Goal: Information Seeking & Learning: Learn about a topic

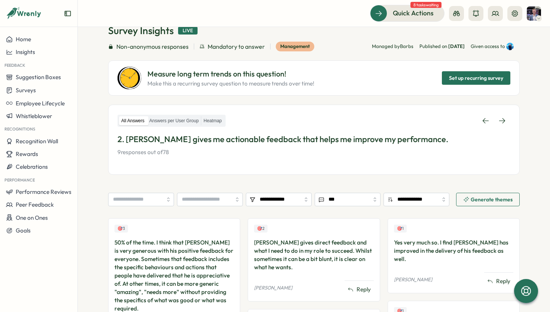
scroll to position [66, 0]
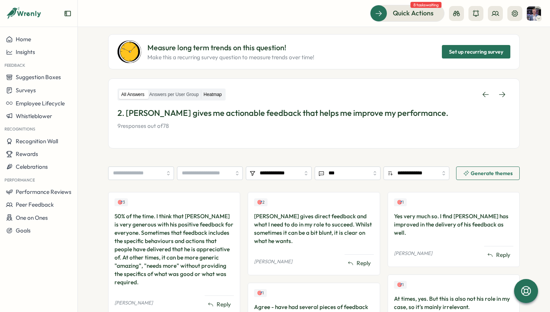
click at [215, 91] on label "Heatmap" at bounding box center [212, 94] width 23 height 9
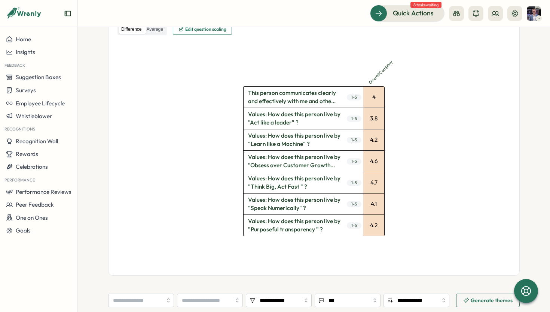
scroll to position [221, 0]
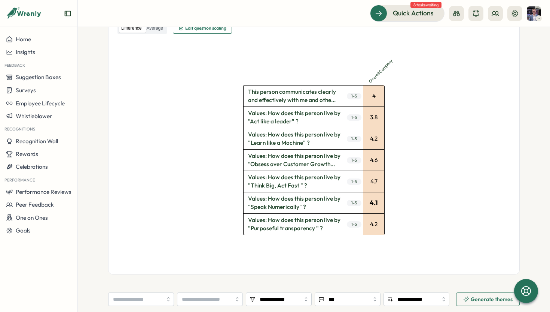
click at [374, 204] on div "4.1" at bounding box center [374, 202] width 21 height 21
click at [377, 119] on div "3.8" at bounding box center [374, 117] width 21 height 21
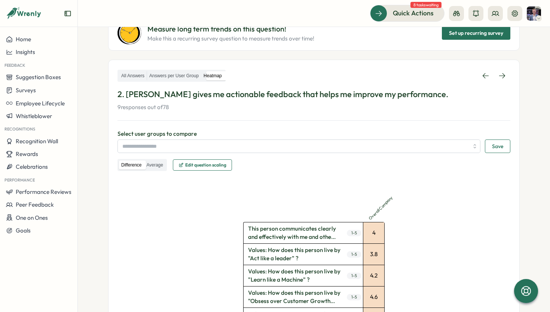
scroll to position [0, 0]
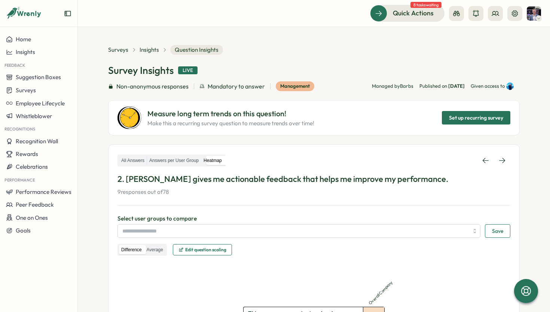
click at [146, 54] on div "Surveys Insights Question Insights" at bounding box center [165, 50] width 115 height 10
click at [146, 48] on span "Insights" at bounding box center [149, 50] width 19 height 8
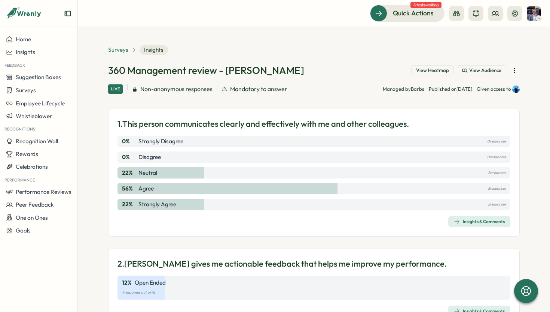
click at [124, 49] on span "Surveys" at bounding box center [118, 50] width 20 height 8
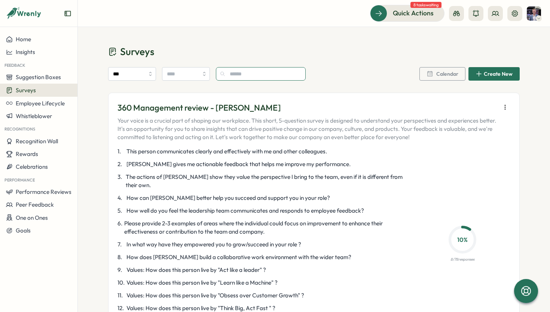
click at [231, 76] on input "text" at bounding box center [261, 73] width 90 height 13
click at [143, 74] on input "***" at bounding box center [132, 73] width 48 height 13
click at [247, 94] on div "360 Management review - [PERSON_NAME] Your voice is a crucial part of shaping o…" at bounding box center [314, 228] width 412 height 272
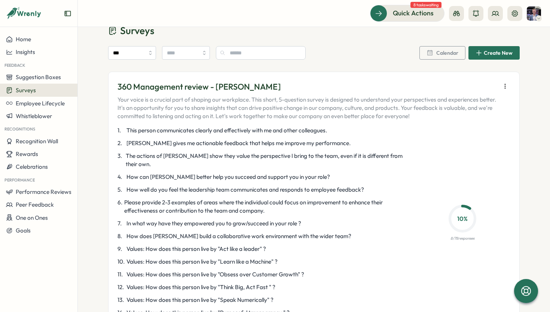
click at [498, 167] on div "1 . This person communicates clearly and effectively with me and other colleagu…" at bounding box center [314, 221] width 393 height 190
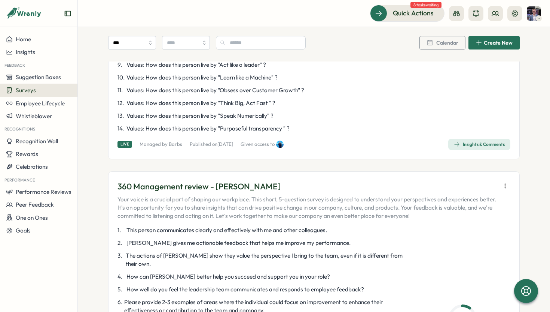
scroll to position [235, 0]
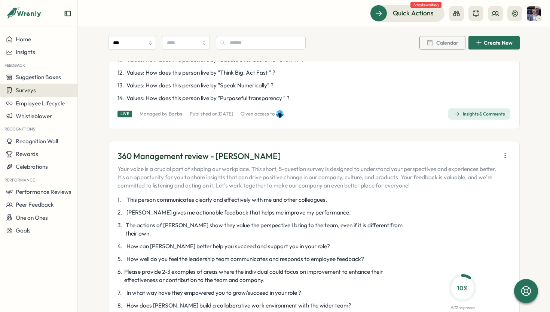
click at [476, 110] on span "Insights & Comments" at bounding box center [479, 114] width 51 height 10
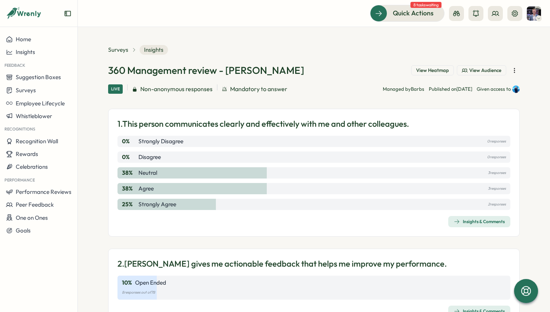
click at [435, 67] on span "View Heatmap" at bounding box center [432, 70] width 33 height 7
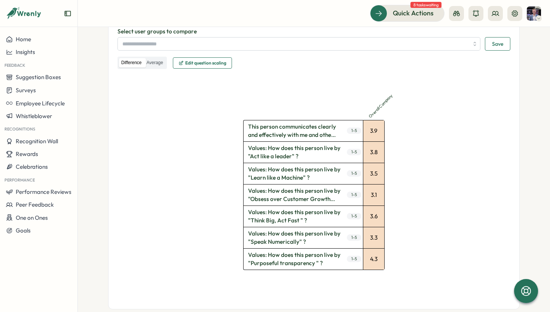
scroll to position [192, 0]
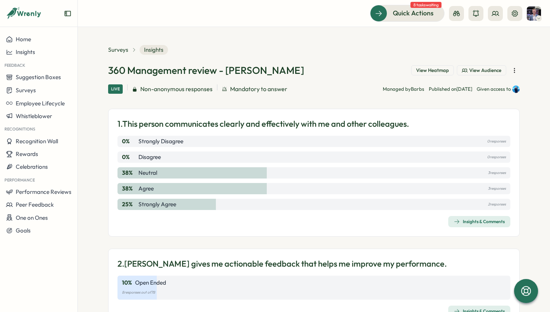
scroll to position [3, 0]
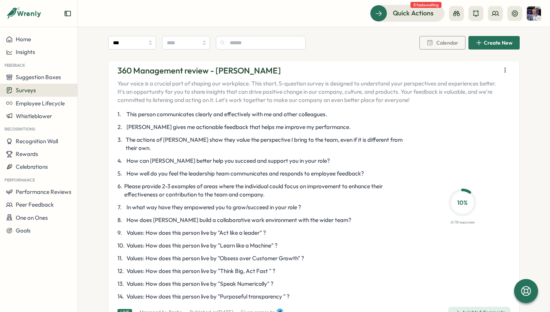
scroll to position [346, 0]
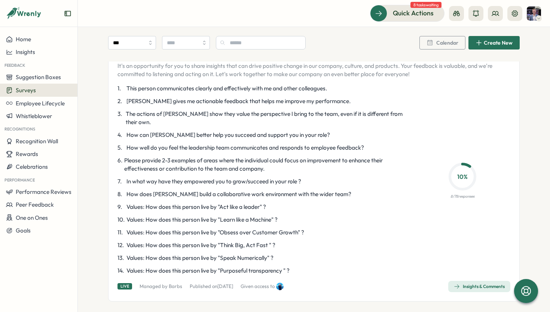
click at [469, 269] on div "360 Management review - [PERSON_NAME] Your voice is a crucial part of shaping o…" at bounding box center [314, 165] width 393 height 253
click at [463, 281] on span "Insights & Comments" at bounding box center [479, 286] width 51 height 10
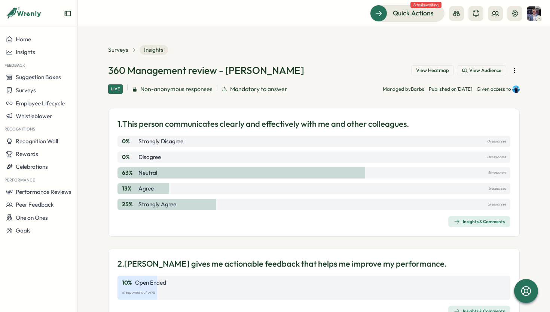
click at [428, 72] on span "View Heatmap" at bounding box center [432, 70] width 33 height 7
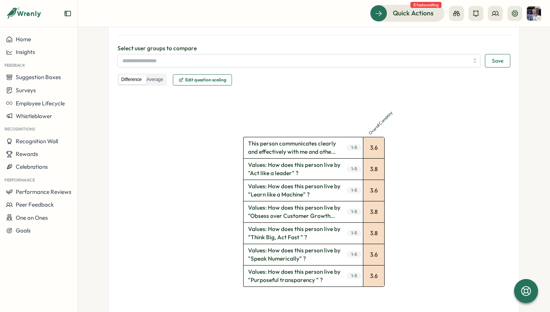
scroll to position [176, 0]
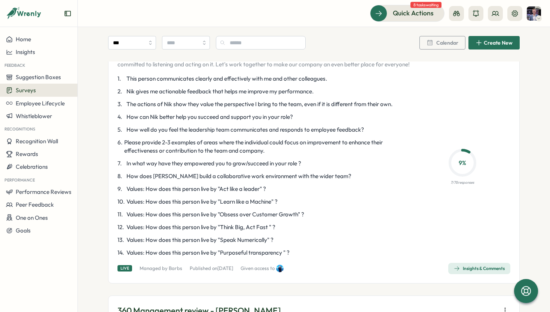
scroll to position [670, 0]
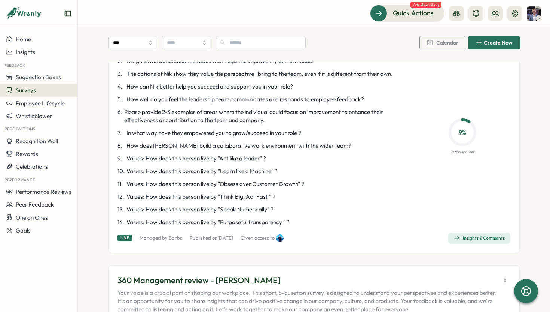
click at [461, 235] on div "Insights & Comments" at bounding box center [479, 238] width 51 height 6
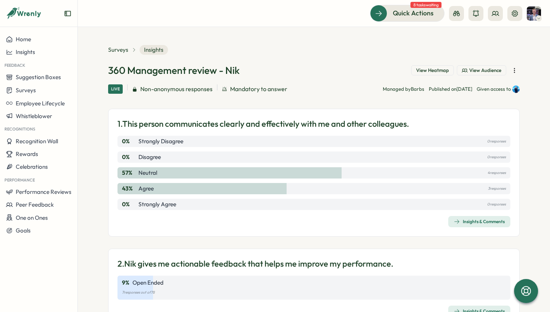
click at [427, 74] on button "View Heatmap" at bounding box center [433, 70] width 43 height 10
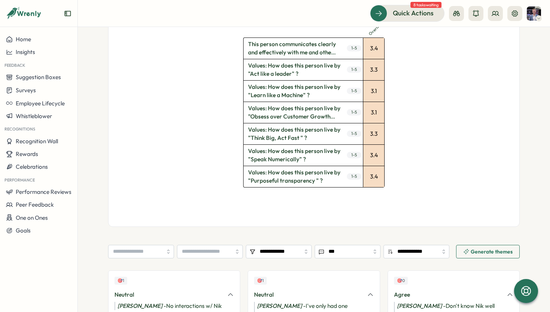
scroll to position [360, 0]
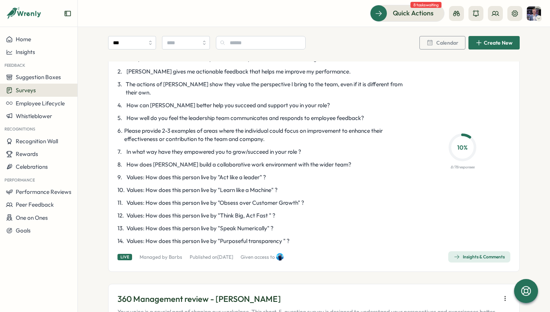
scroll to position [938, 0]
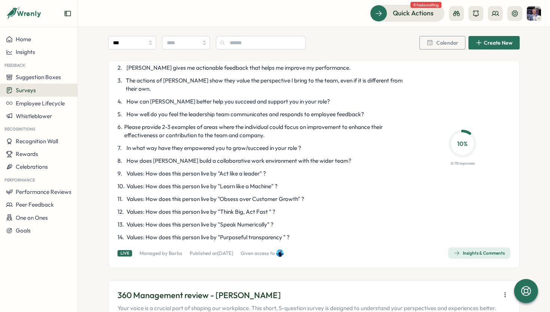
click at [476, 250] on div "Insights & Comments" at bounding box center [479, 253] width 51 height 6
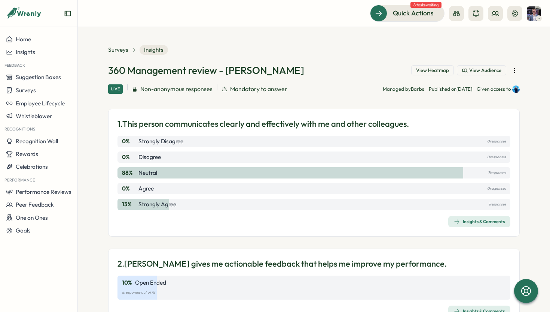
click at [442, 73] on span "View Heatmap" at bounding box center [432, 70] width 33 height 7
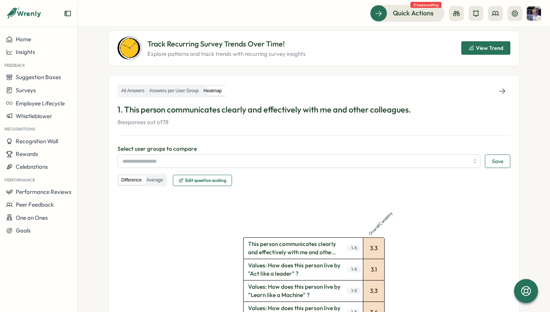
scroll to position [73, 0]
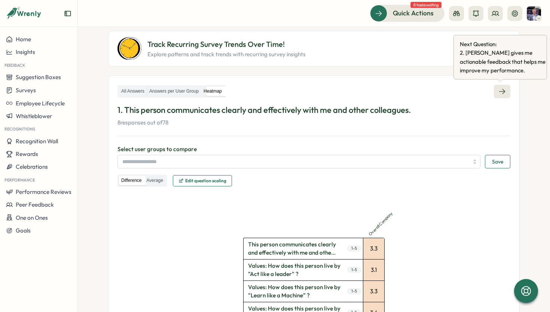
click at [504, 89] on link at bounding box center [502, 91] width 16 height 13
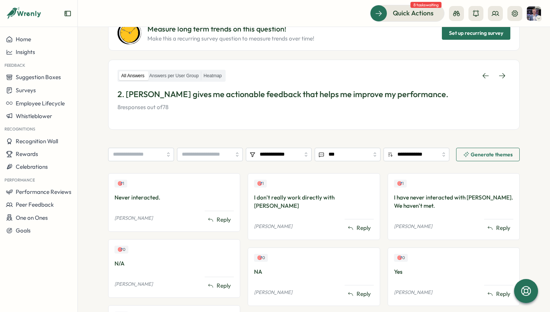
scroll to position [83, 0]
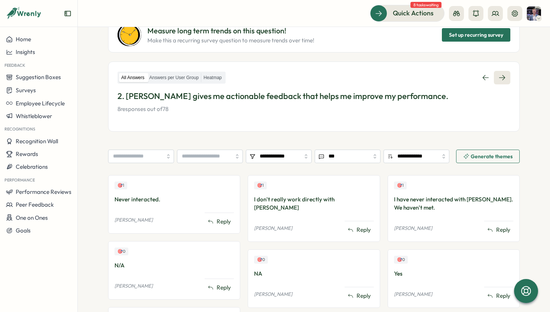
click at [501, 81] on icon at bounding box center [502, 77] width 7 height 7
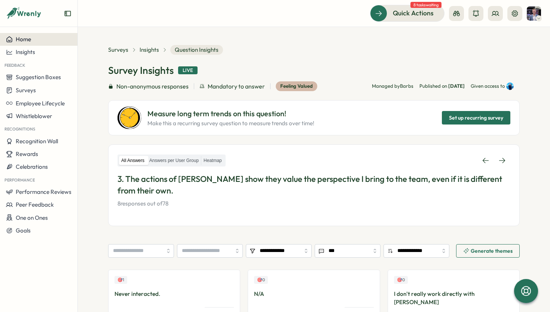
click at [38, 34] on button "Home" at bounding box center [39, 39] width 78 height 13
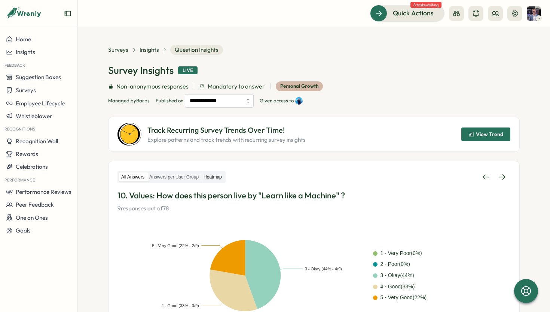
click at [209, 179] on label "Heatmap" at bounding box center [212, 176] width 23 height 9
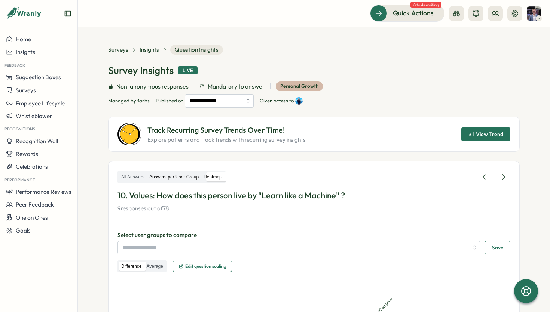
click at [191, 179] on label "Answers per User Group" at bounding box center [174, 176] width 54 height 9
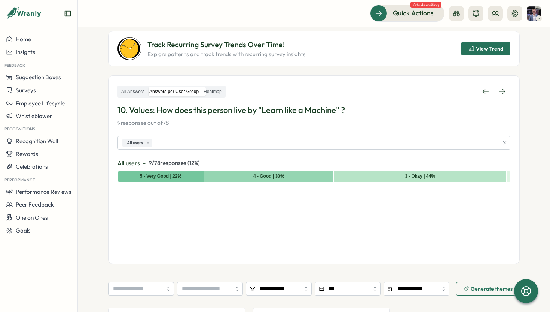
scroll to position [92, 0]
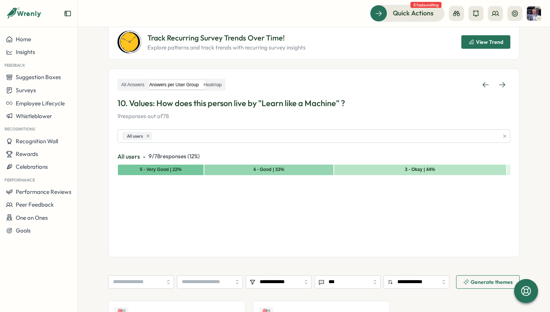
click at [143, 90] on div "All Answers Answers per User Group Heatmap" at bounding box center [172, 85] width 108 height 12
click at [134, 85] on label "All Answers" at bounding box center [133, 84] width 28 height 9
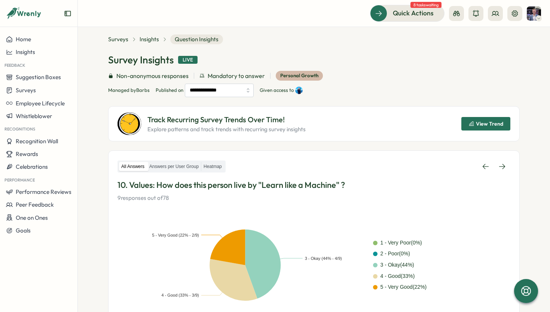
scroll to position [0, 0]
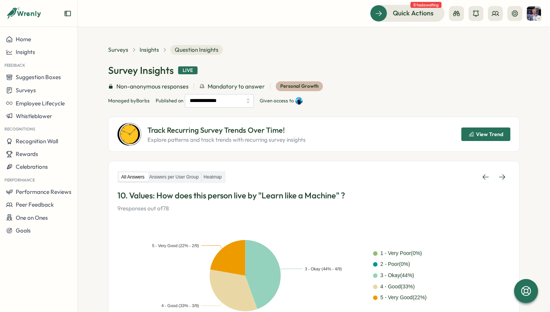
click at [186, 51] on span "Question Insights" at bounding box center [196, 50] width 53 height 10
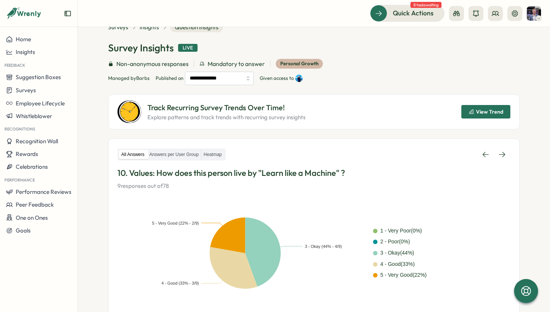
scroll to position [25, 0]
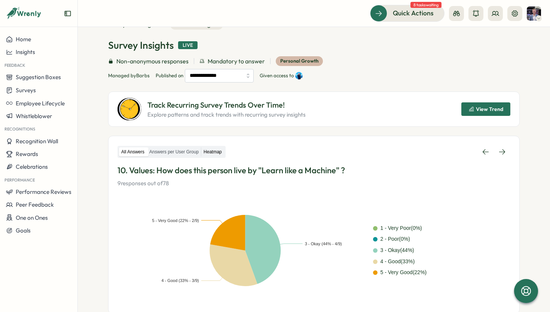
click at [216, 151] on label "Heatmap" at bounding box center [212, 151] width 23 height 9
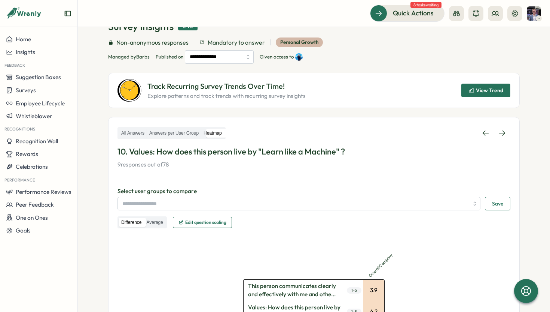
scroll to position [0, 0]
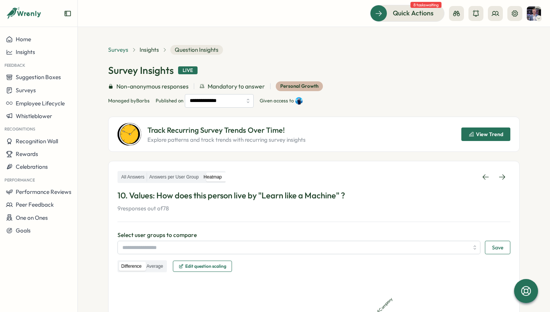
click at [121, 49] on span "Surveys" at bounding box center [118, 50] width 20 height 8
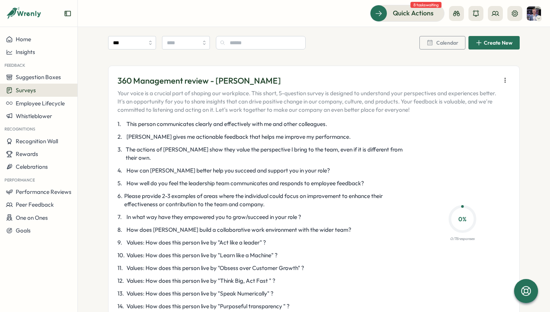
scroll to position [858, 0]
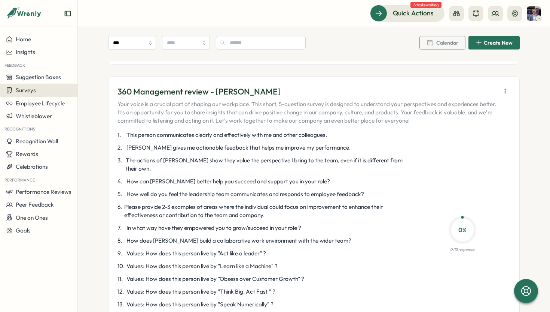
click at [495, 86] on p "360 Management review - [PERSON_NAME]" at bounding box center [308, 92] width 380 height 12
click at [504, 87] on icon "button" at bounding box center [505, 90] width 7 height 7
drag, startPoint x: 457, startPoint y: 112, endPoint x: 394, endPoint y: 169, distance: 85.4
click at [394, 169] on body "Home Insights Feedback Suggestion Boxes Surveys Employee Lifecycle Whistleblowe…" at bounding box center [275, 156] width 550 height 312
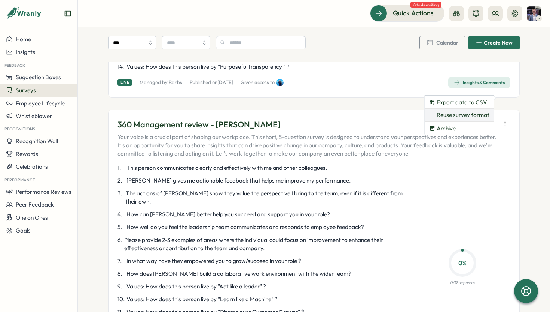
scroll to position [811, 0]
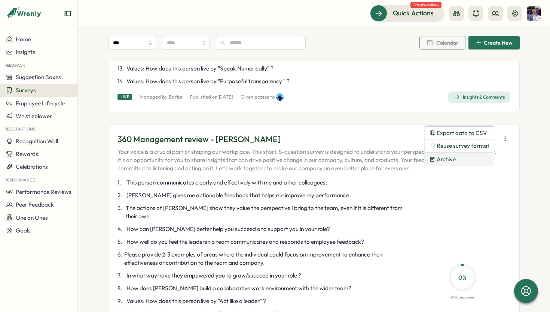
click at [448, 158] on span "Archive" at bounding box center [446, 159] width 19 height 7
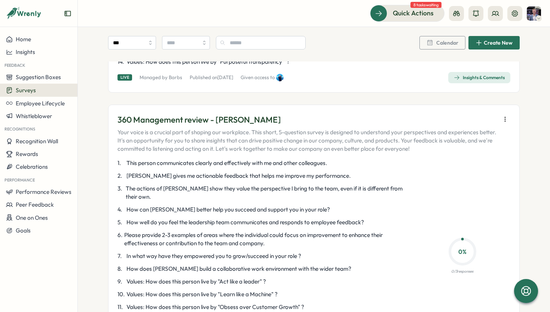
scroll to position [2209, 0]
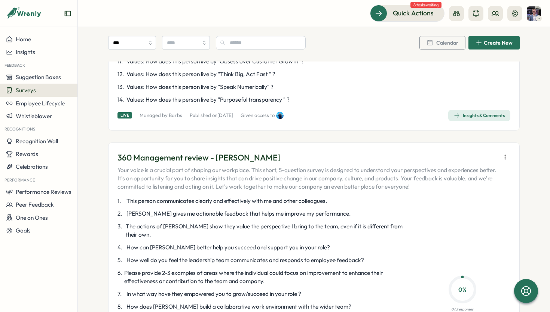
click at [500, 152] on button "button" at bounding box center [505, 157] width 10 height 10
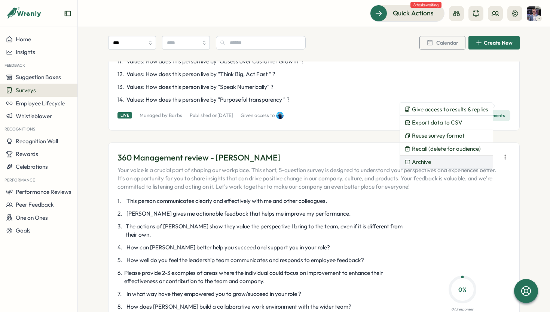
click at [458, 160] on button "Archive" at bounding box center [446, 161] width 93 height 13
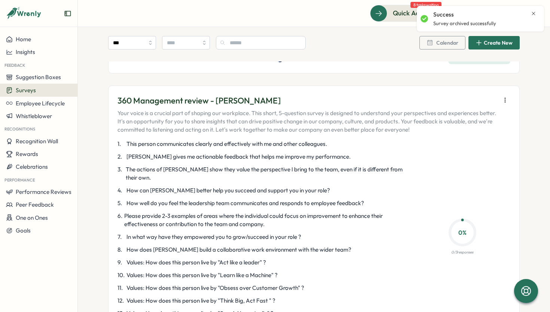
scroll to position [2234, 0]
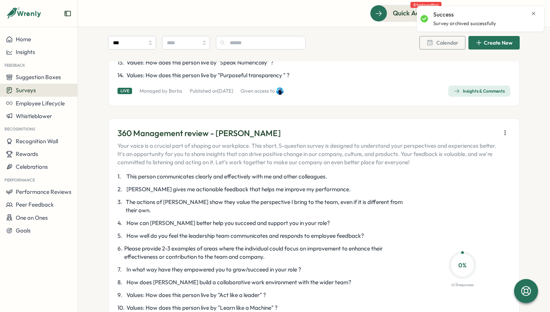
click at [507, 118] on div "360 Management review - Shane Your voice is a crucial part of shaping our workp…" at bounding box center [314, 254] width 412 height 272
click at [504, 129] on icon "button" at bounding box center [505, 132] width 7 height 7
click at [472, 115] on button "Archive" at bounding box center [459, 112] width 69 height 13
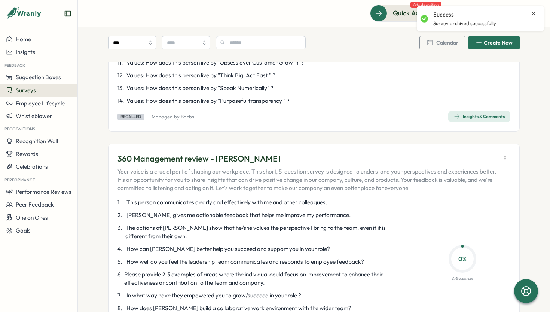
scroll to position [2216, 0]
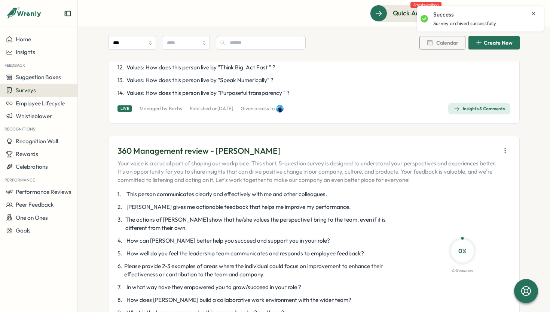
click at [505, 146] on icon "button" at bounding box center [505, 149] width 7 height 7
click at [461, 131] on button "Archive" at bounding box center [459, 129] width 69 height 13
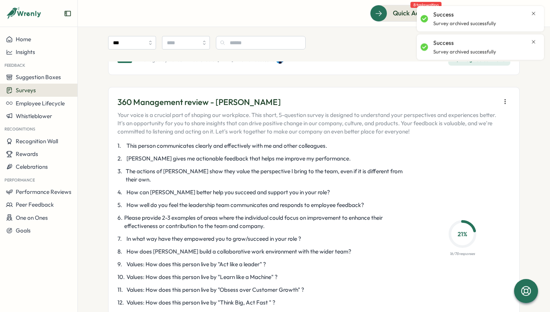
scroll to position [1996, 0]
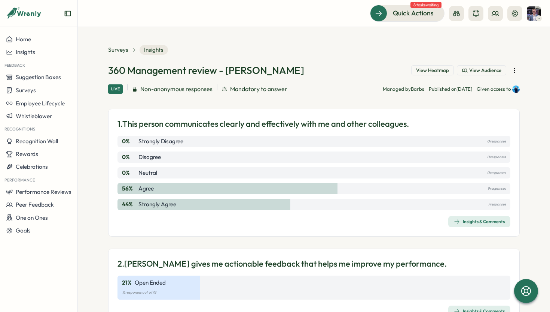
click at [436, 69] on span "View Heatmap" at bounding box center [432, 70] width 33 height 7
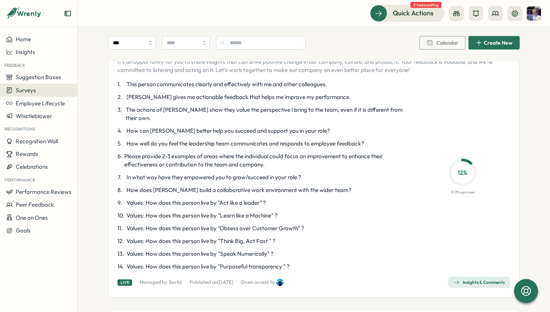
scroll to position [1195, 0]
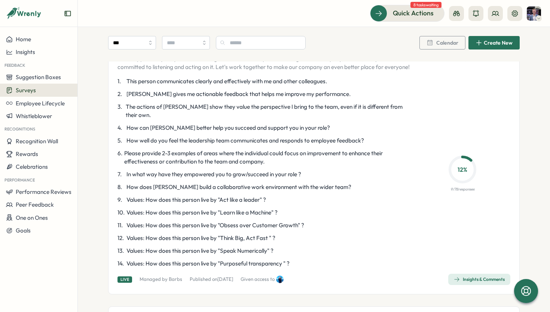
click at [485, 276] on div "Insights & Comments" at bounding box center [479, 279] width 51 height 6
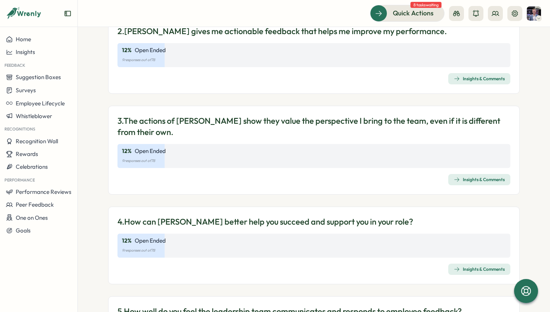
scroll to position [66, 0]
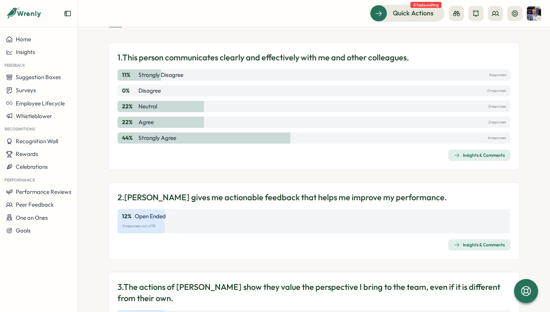
click at [476, 153] on div "Insights & Comments" at bounding box center [479, 155] width 51 height 6
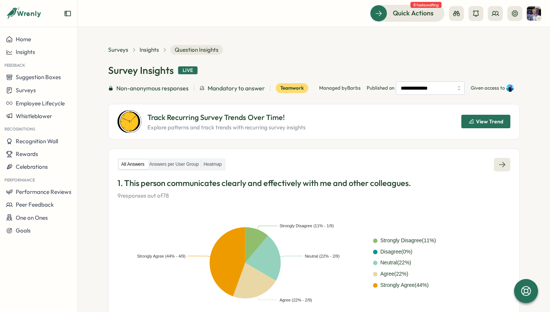
click at [500, 169] on link at bounding box center [502, 164] width 16 height 13
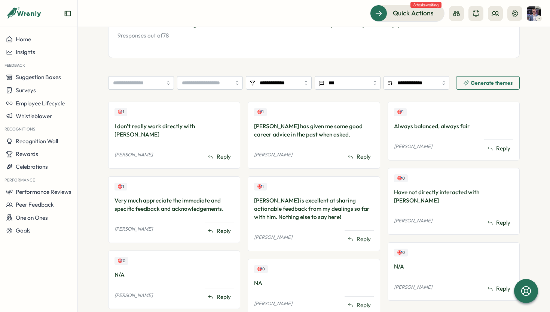
scroll to position [116, 0]
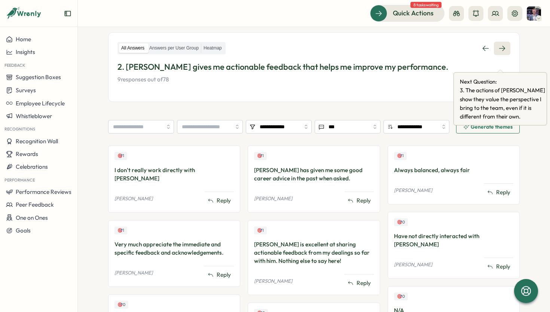
click at [506, 55] on link at bounding box center [502, 48] width 16 height 13
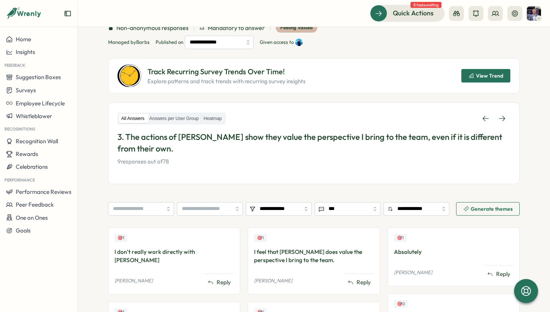
scroll to position [58, 0]
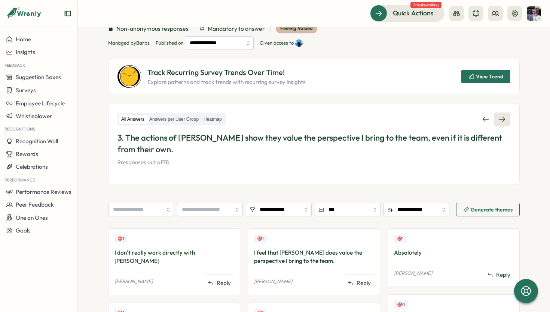
click at [506, 121] on link at bounding box center [502, 118] width 16 height 13
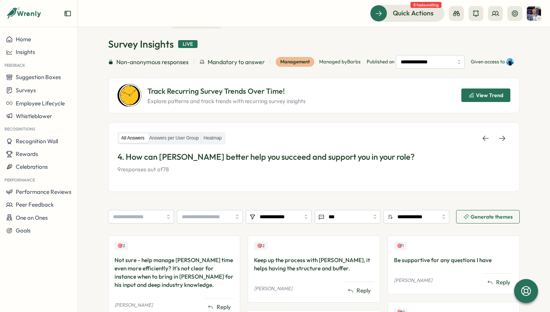
scroll to position [23, 0]
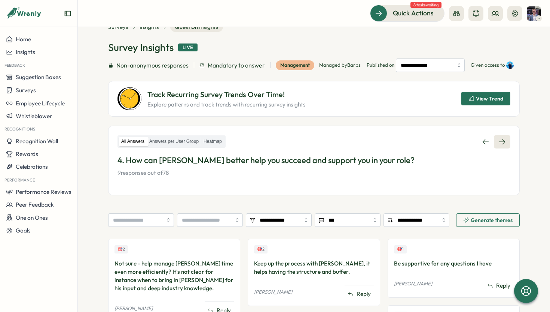
click at [504, 148] on link at bounding box center [502, 141] width 16 height 13
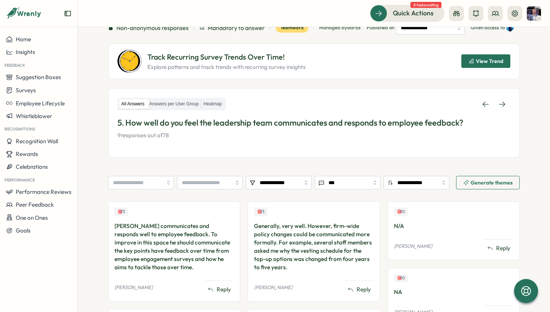
scroll to position [59, 0]
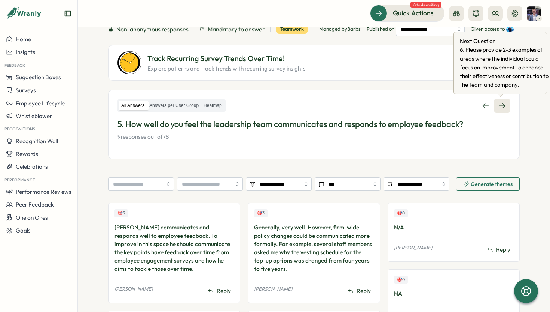
click at [500, 104] on icon at bounding box center [502, 105] width 7 height 7
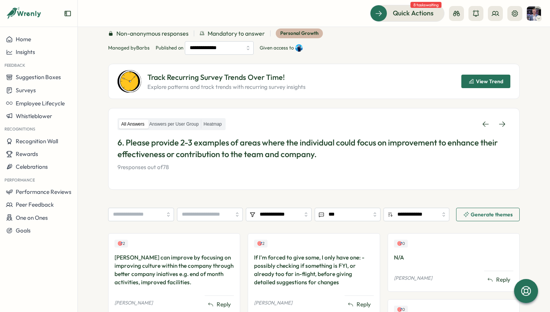
scroll to position [18, 0]
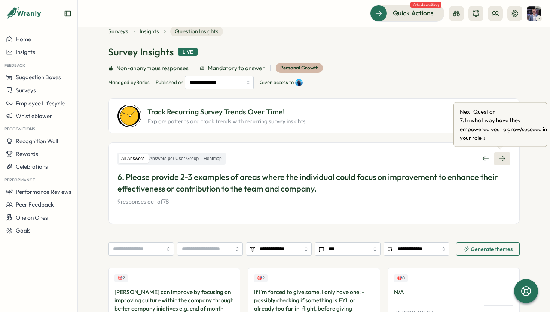
click at [504, 158] on icon at bounding box center [502, 158] width 7 height 7
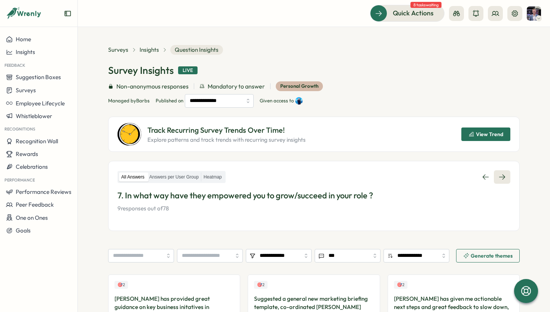
click at [501, 176] on icon at bounding box center [502, 176] width 7 height 7
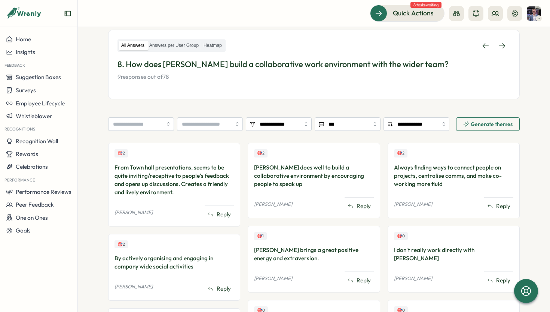
scroll to position [110, 0]
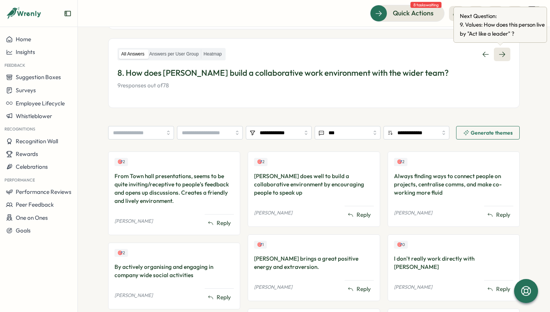
click at [500, 51] on icon at bounding box center [502, 54] width 7 height 7
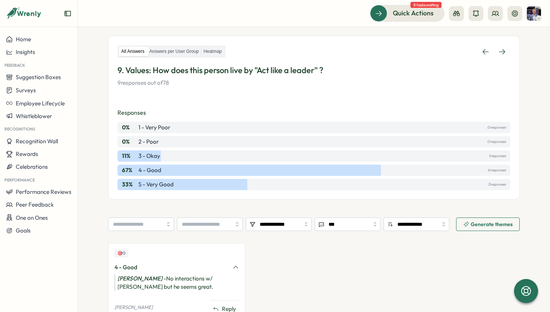
scroll to position [100, 0]
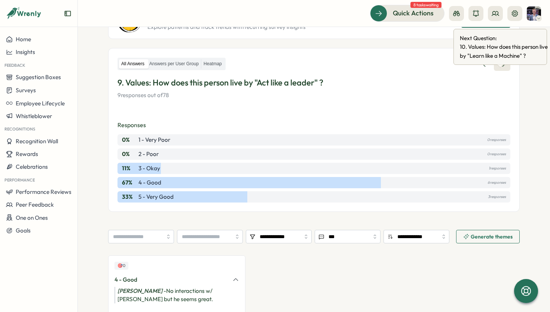
click at [500, 67] on icon at bounding box center [503, 63] width 6 height 5
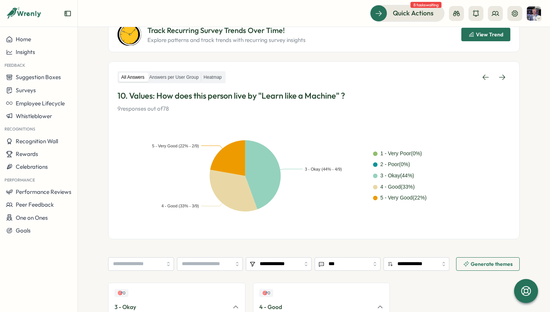
scroll to position [95, 0]
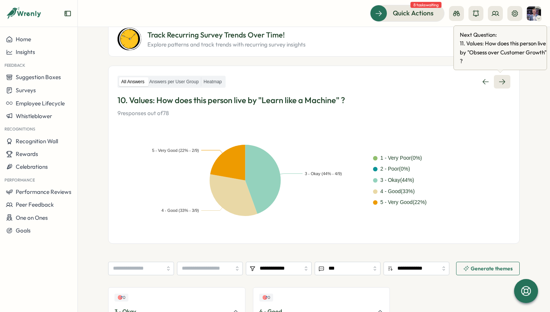
click at [502, 81] on icon at bounding box center [503, 81] width 6 height 5
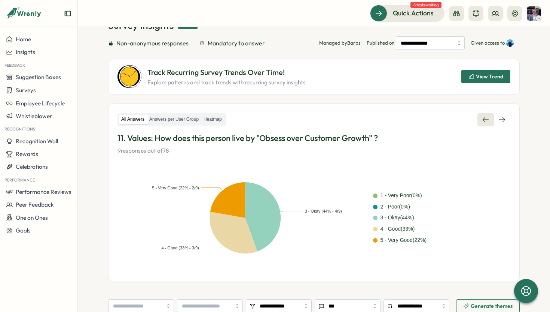
scroll to position [14, 0]
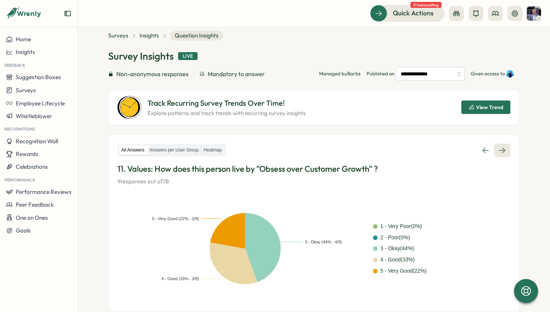
click at [499, 149] on icon at bounding box center [502, 149] width 7 height 7
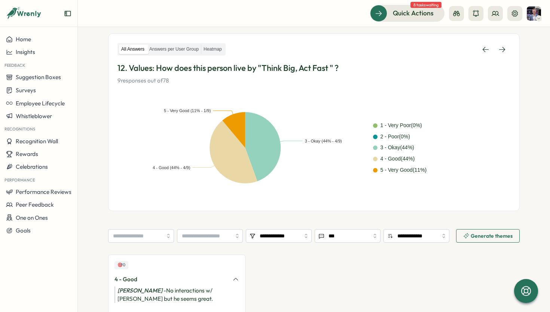
scroll to position [112, 0]
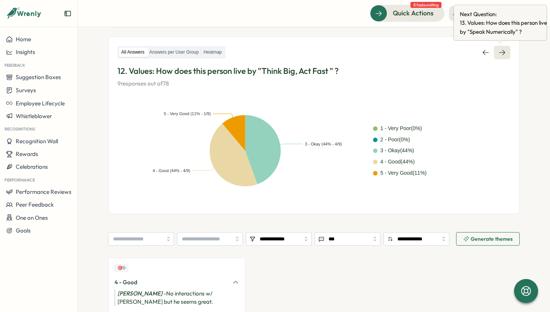
click at [501, 52] on icon at bounding box center [502, 52] width 7 height 7
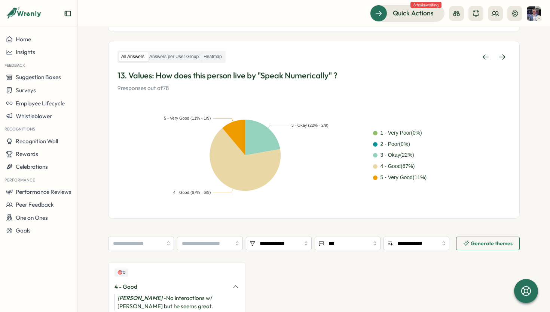
scroll to position [98, 0]
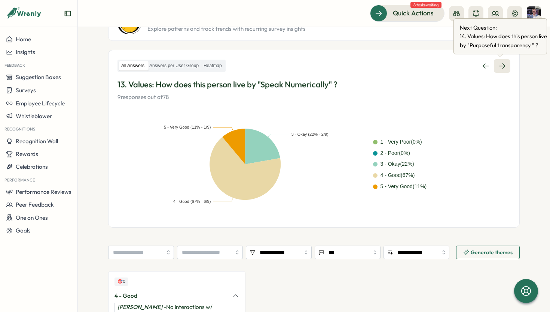
click at [506, 64] on link at bounding box center [502, 65] width 16 height 13
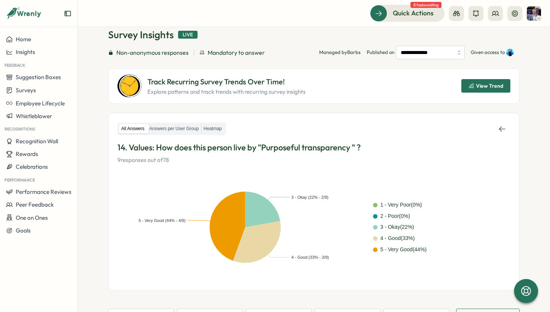
scroll to position [28, 0]
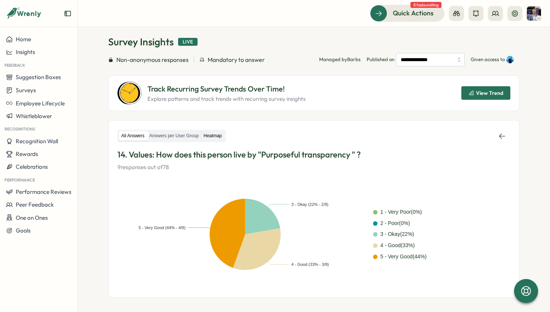
click at [215, 139] on label "Heatmap" at bounding box center [212, 135] width 23 height 9
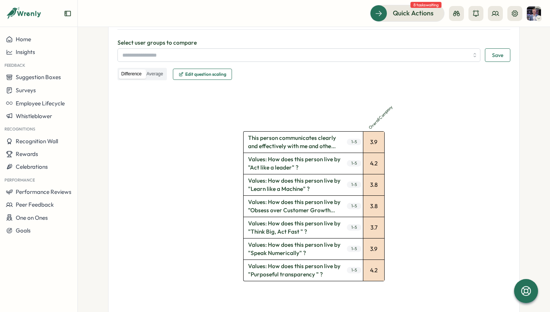
scroll to position [89, 0]
